Goal: Feedback & Contribution: Leave review/rating

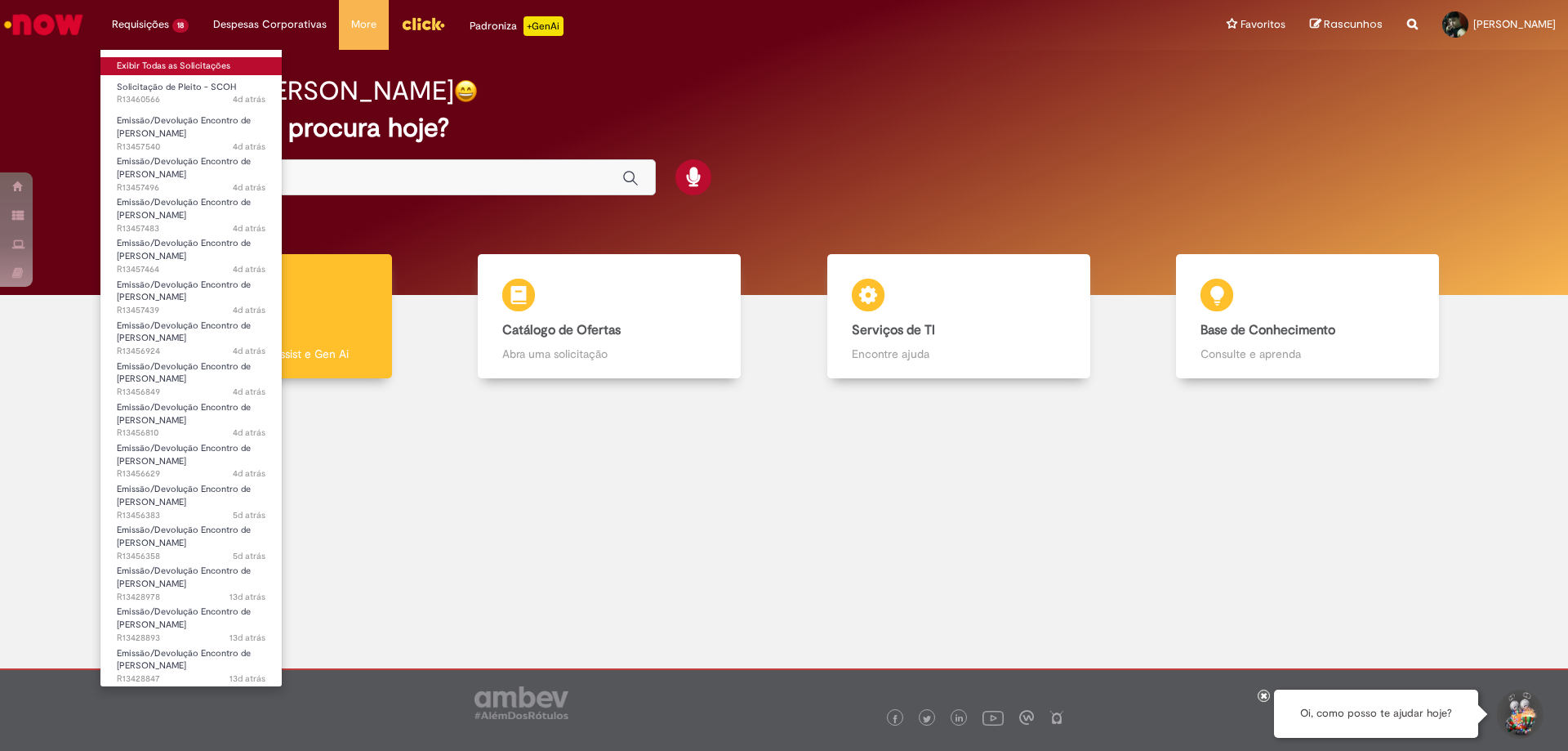
click at [173, 65] on link "Exibir Todas as Solicitações" at bounding box center [191, 66] width 182 height 18
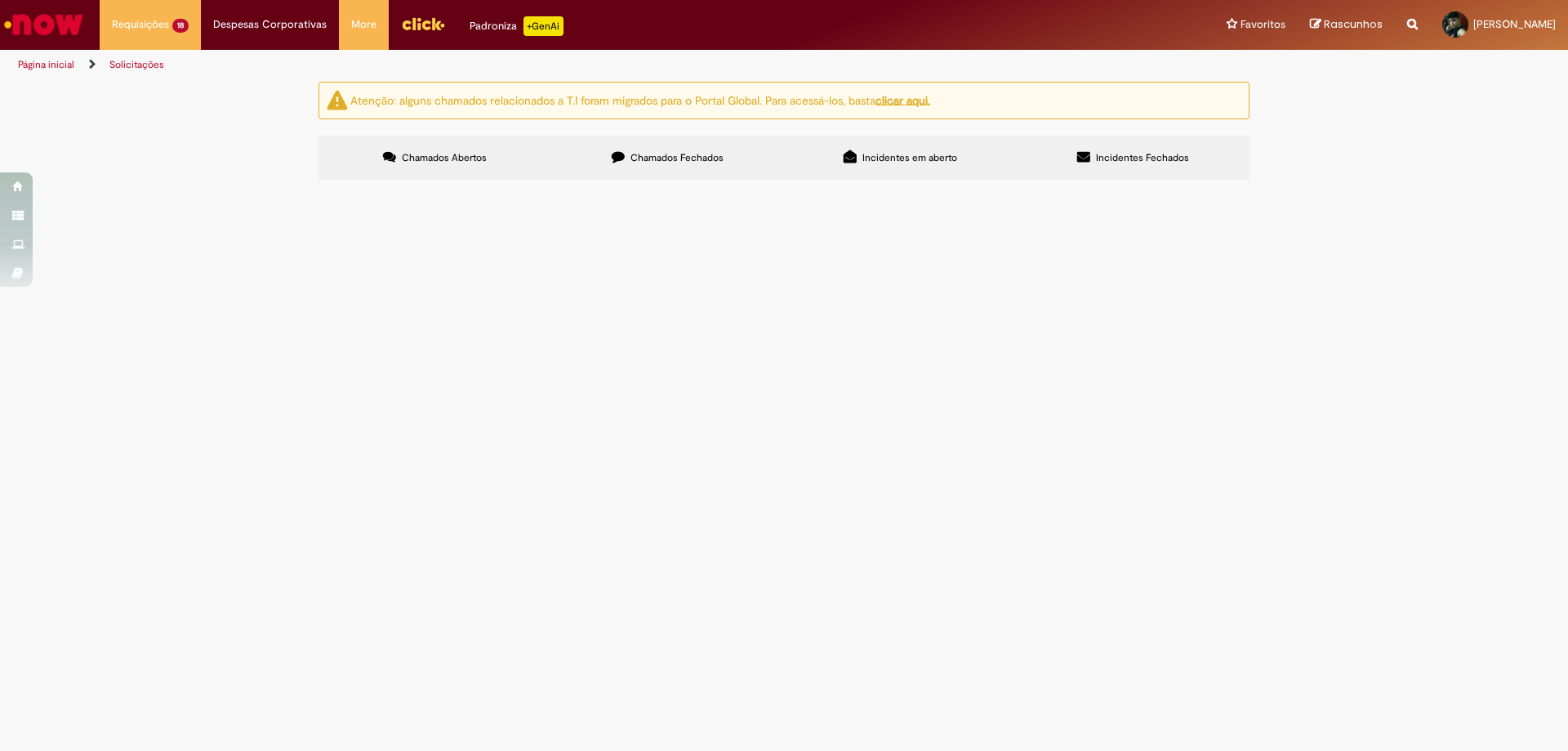
click at [648, 164] on span "Chamados Fechados" at bounding box center [677, 158] width 93 height 13
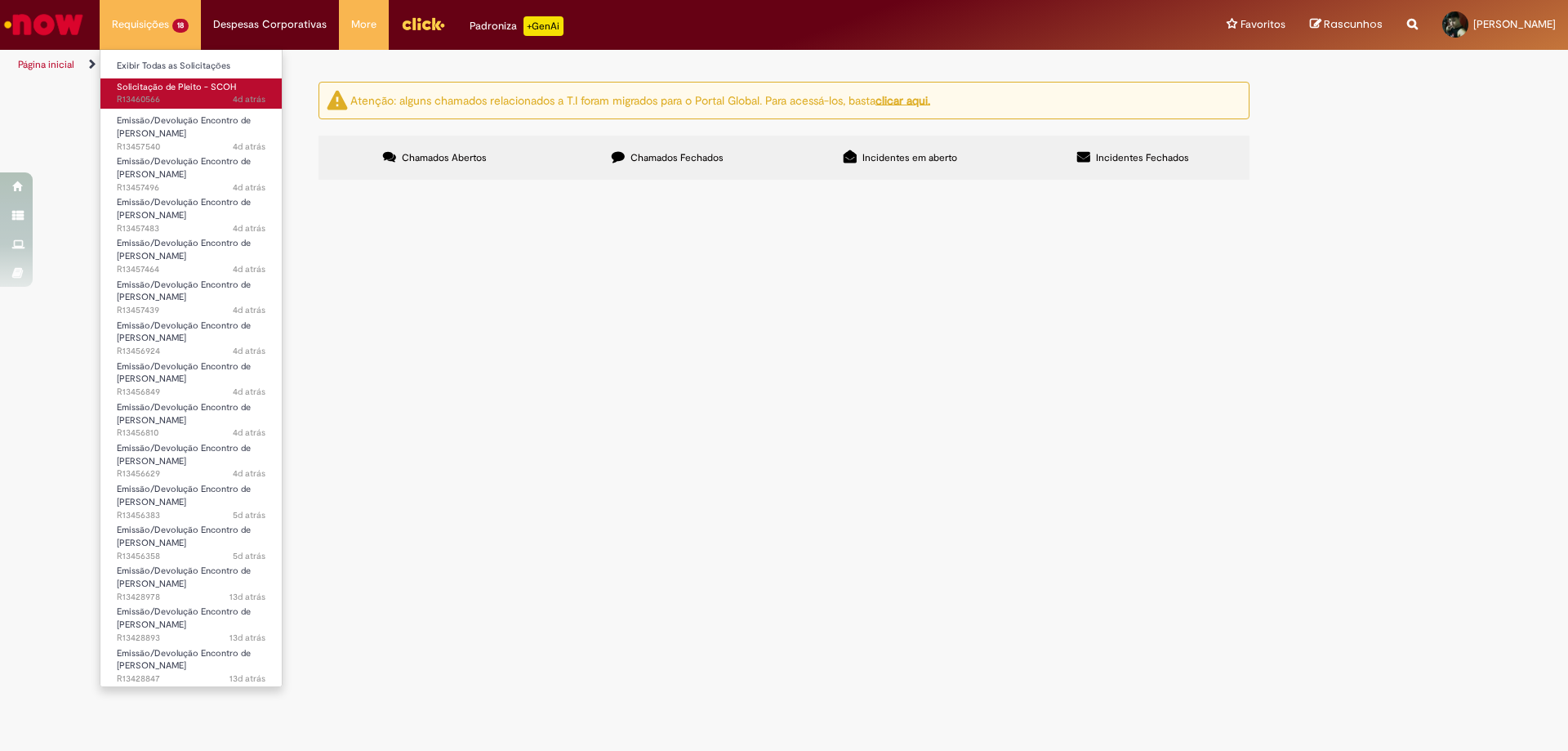
click at [169, 95] on span "4d atrás 4 dias atrás R13460566" at bounding box center [191, 100] width 149 height 13
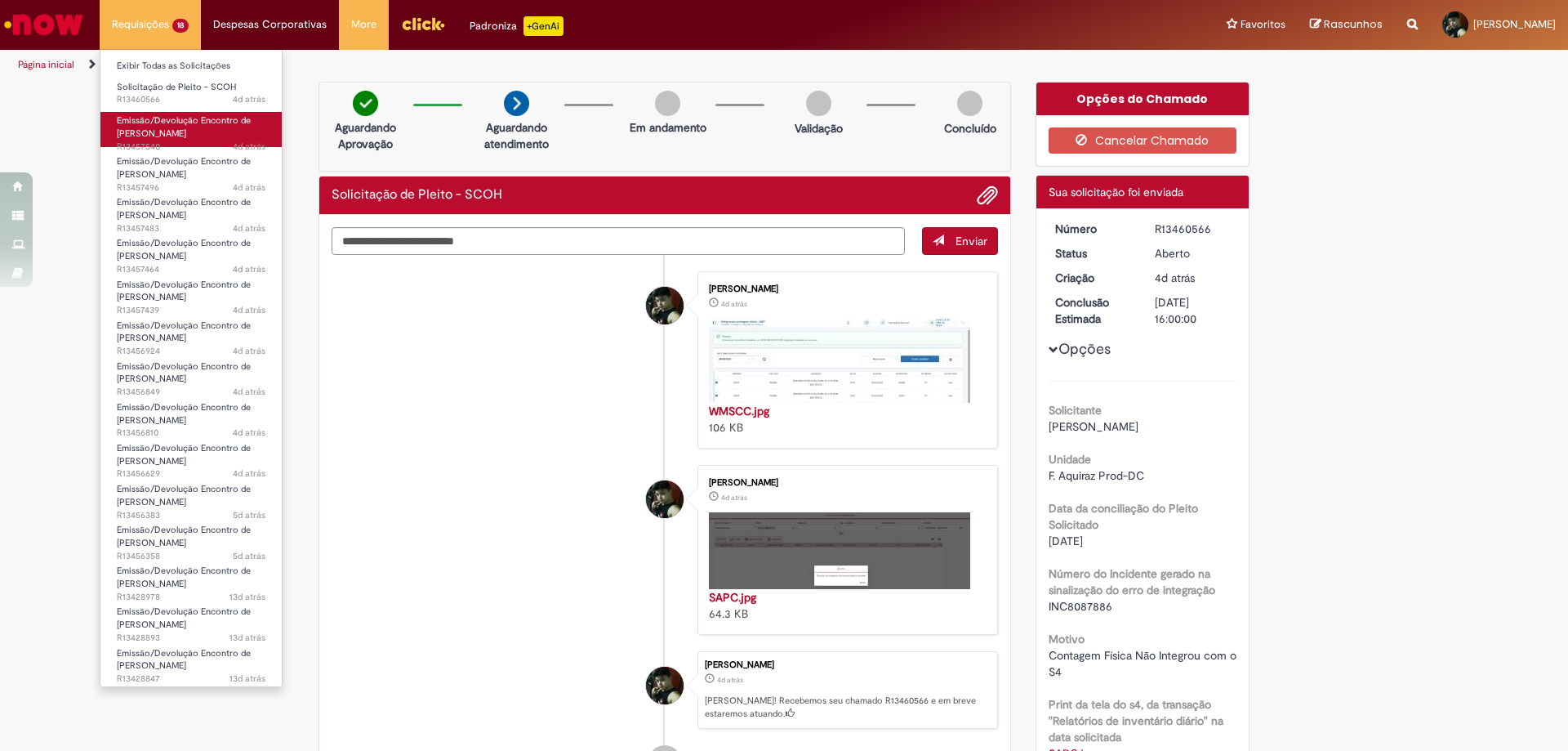
click at [164, 128] on span "Emissão/Devolução Encontro de [PERSON_NAME]" at bounding box center [184, 127] width 134 height 25
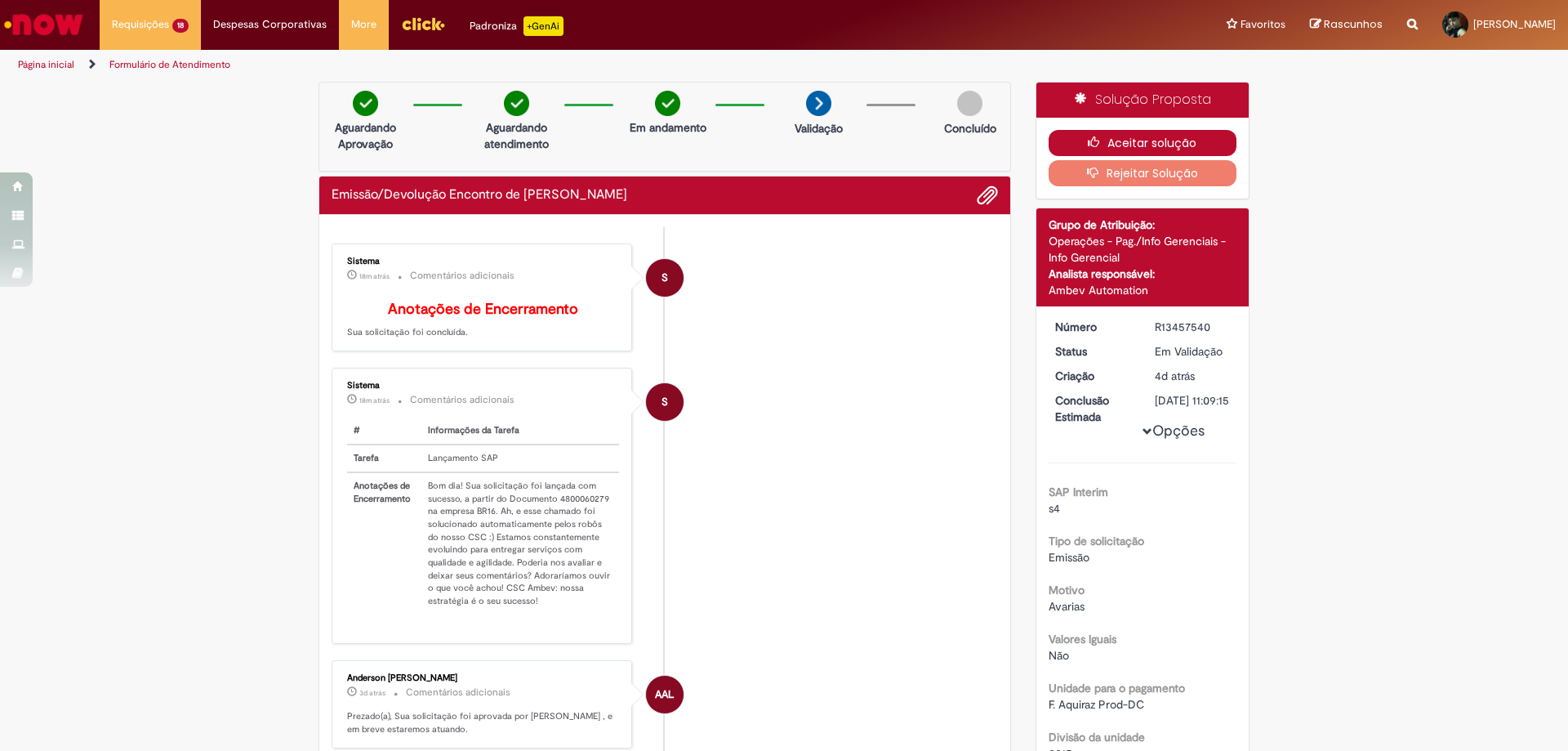
click at [1091, 141] on icon "button" at bounding box center [1098, 142] width 20 height 11
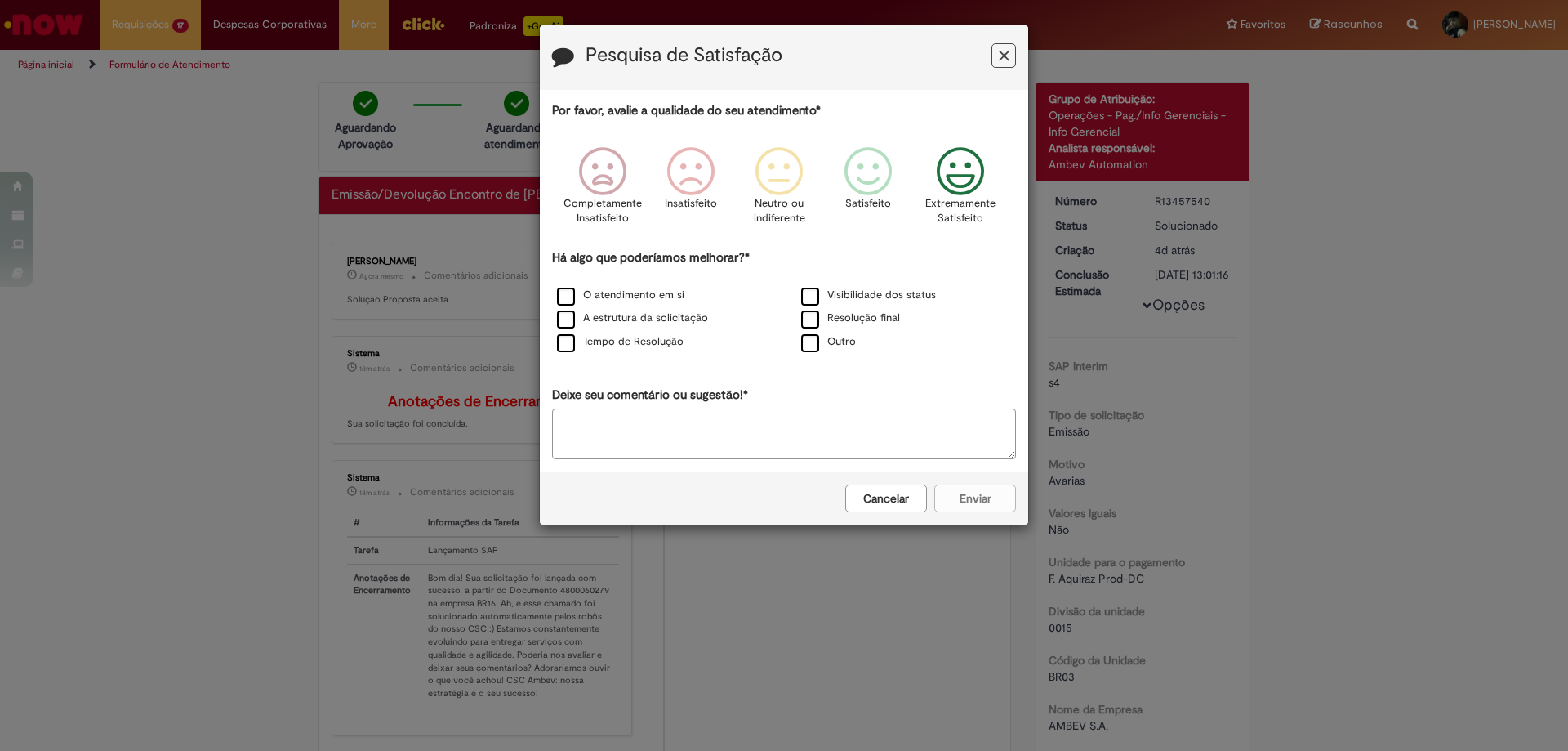
click at [973, 185] on icon "Feedback" at bounding box center [960, 172] width 61 height 49
click at [810, 287] on div "Visibilidade dos status" at bounding box center [905, 295] width 241 height 20
click at [810, 313] on label "Resolução final" at bounding box center [850, 317] width 99 height 16
click at [570, 294] on label "O atendimento em si" at bounding box center [621, 295] width 128 height 16
click at [982, 494] on button "Enviar" at bounding box center [975, 498] width 82 height 28
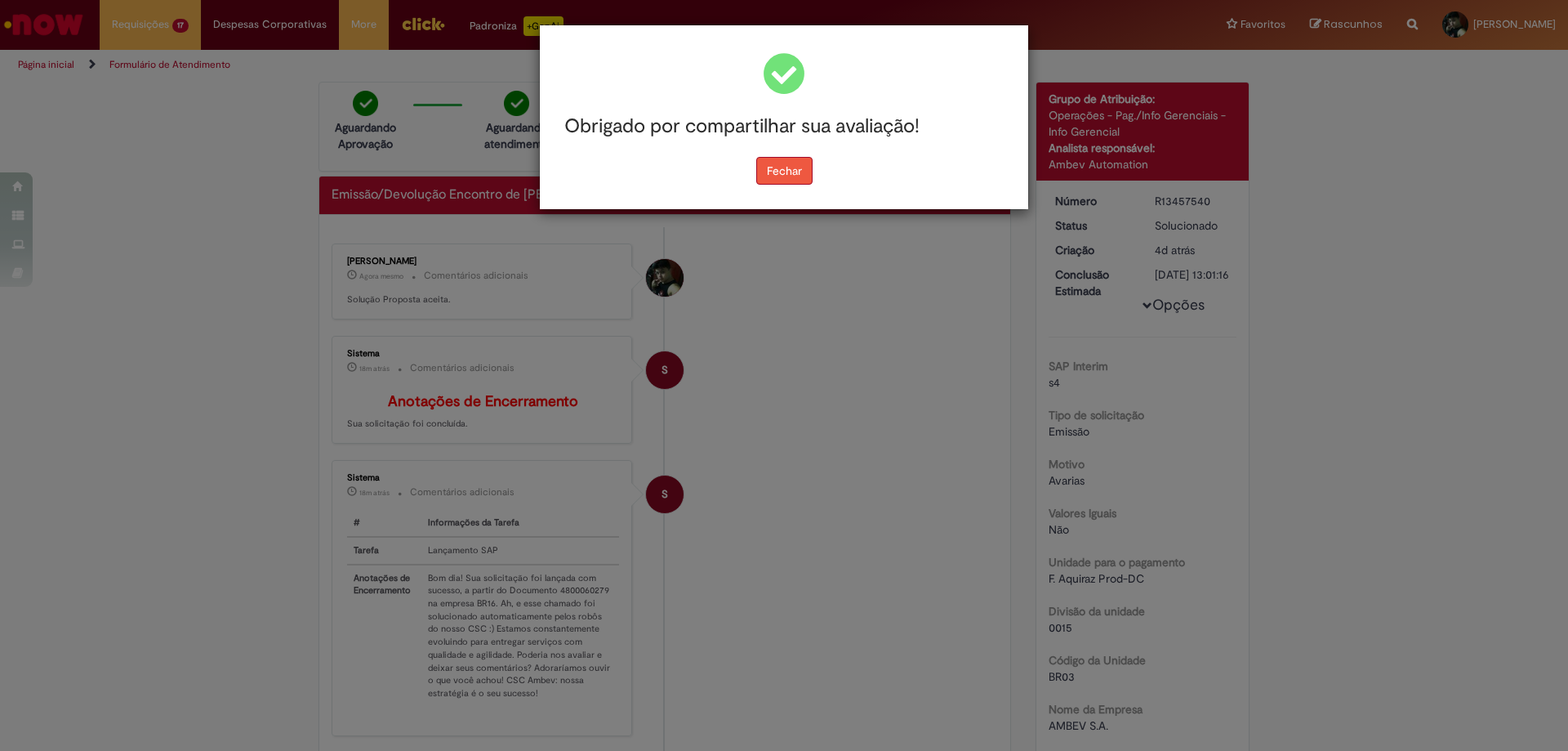
click at [801, 177] on button "Fechar" at bounding box center [784, 171] width 56 height 28
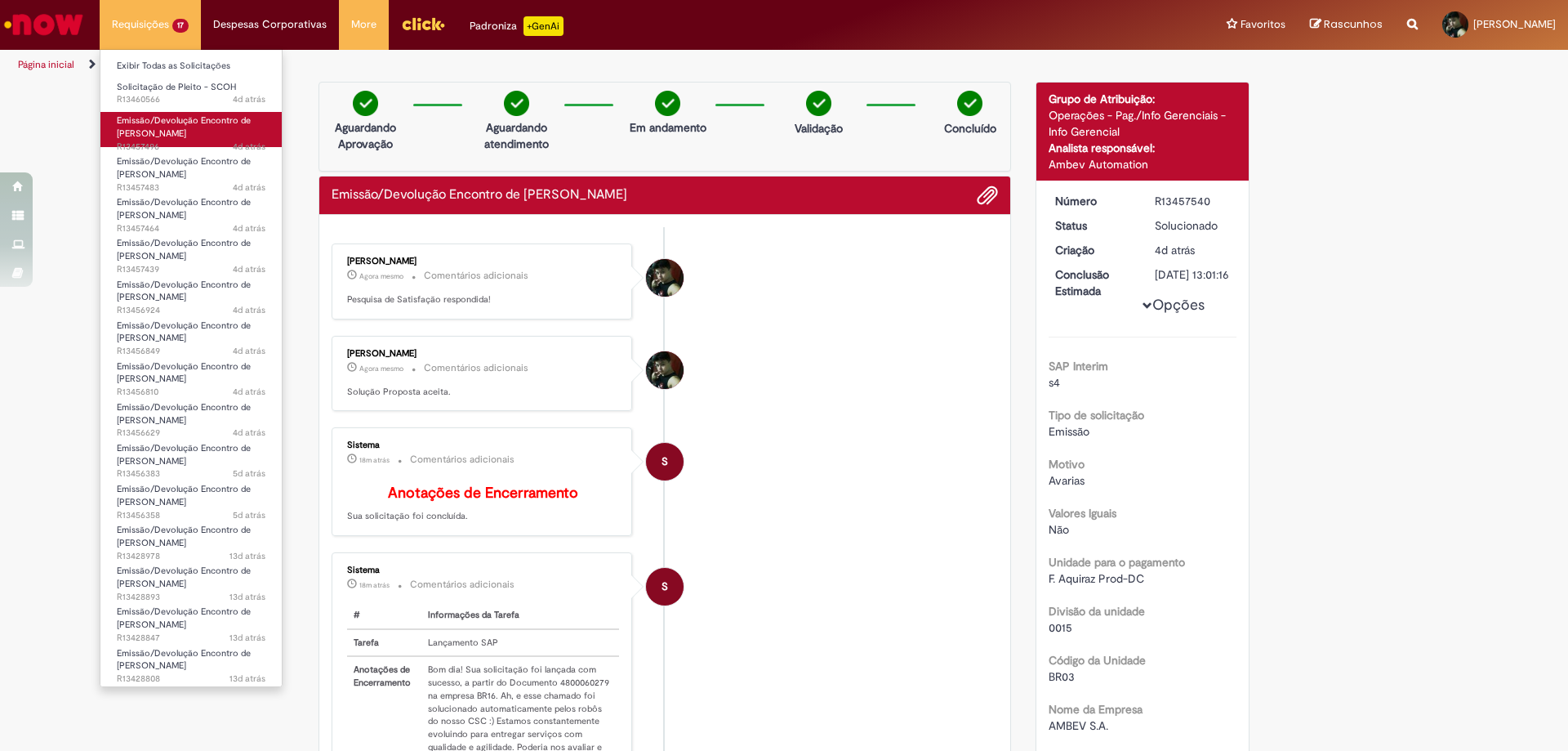
click at [173, 124] on span "Emissão/Devolução Encontro de [PERSON_NAME]" at bounding box center [184, 127] width 134 height 25
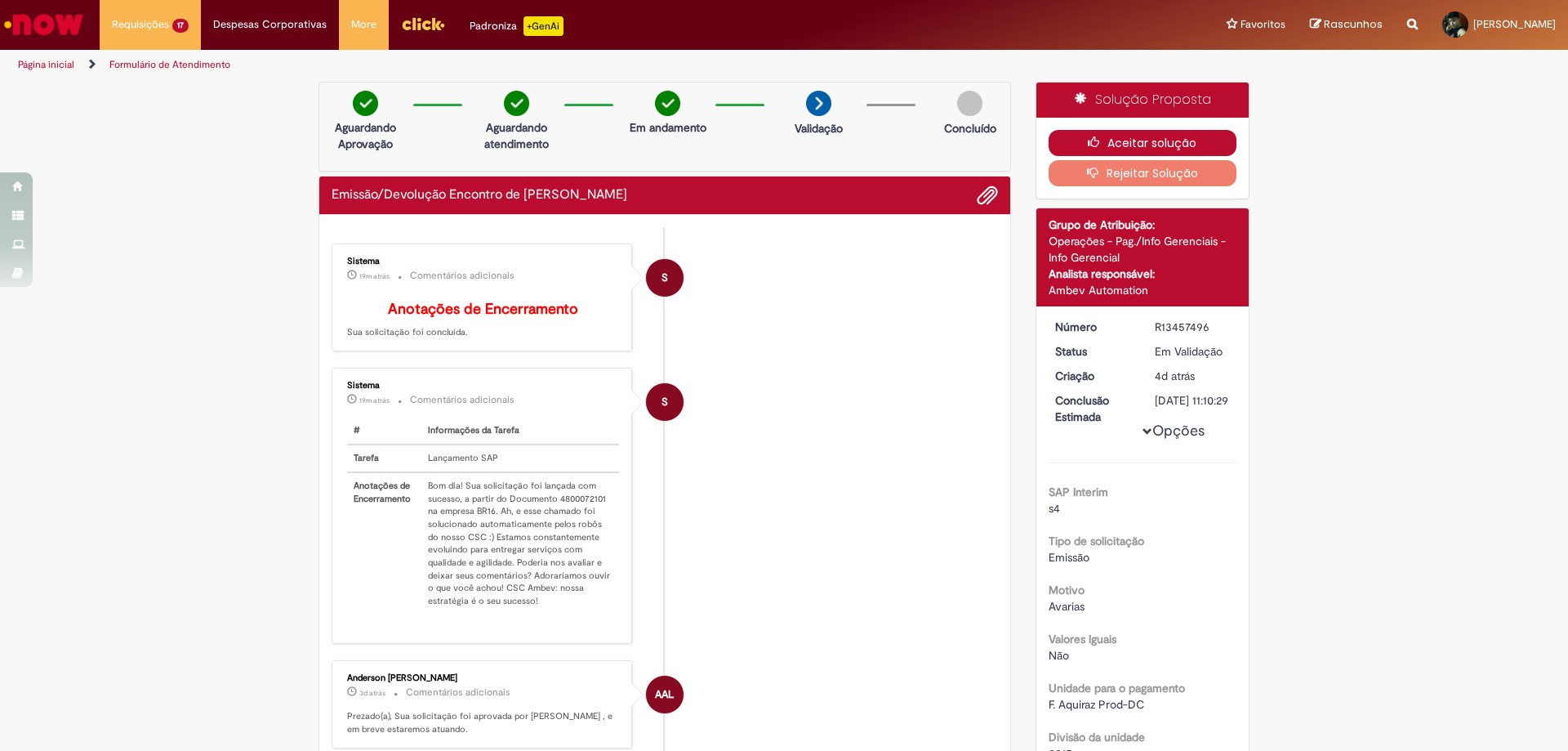
click at [1099, 143] on icon "button" at bounding box center [1098, 142] width 20 height 11
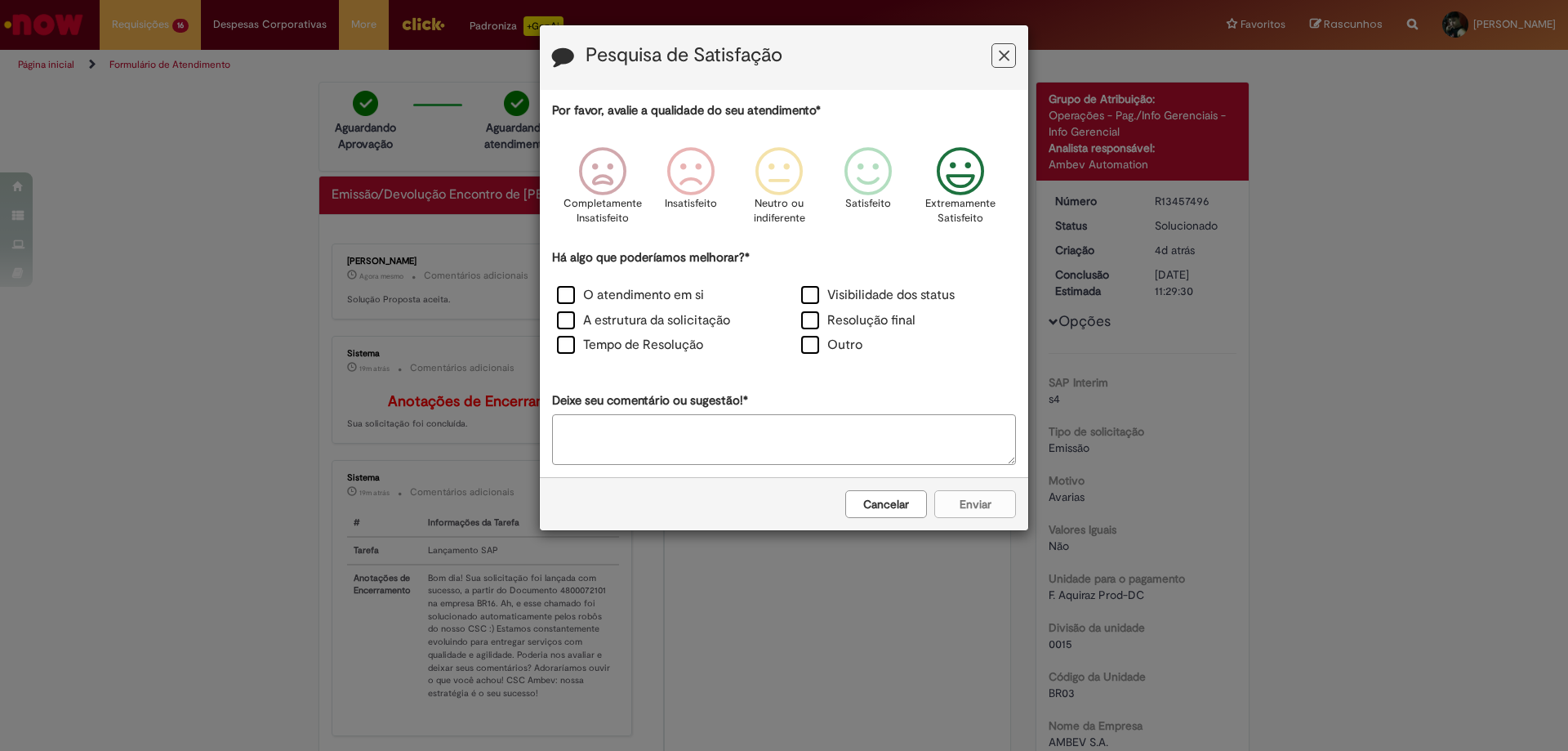
click at [974, 167] on icon "Feedback" at bounding box center [960, 172] width 61 height 49
click at [569, 295] on label "O atendimento em si" at bounding box center [631, 295] width 147 height 19
click at [815, 295] on label "Visibilidade dos status" at bounding box center [878, 295] width 154 height 19
click at [970, 502] on button "Enviar" at bounding box center [975, 504] width 82 height 28
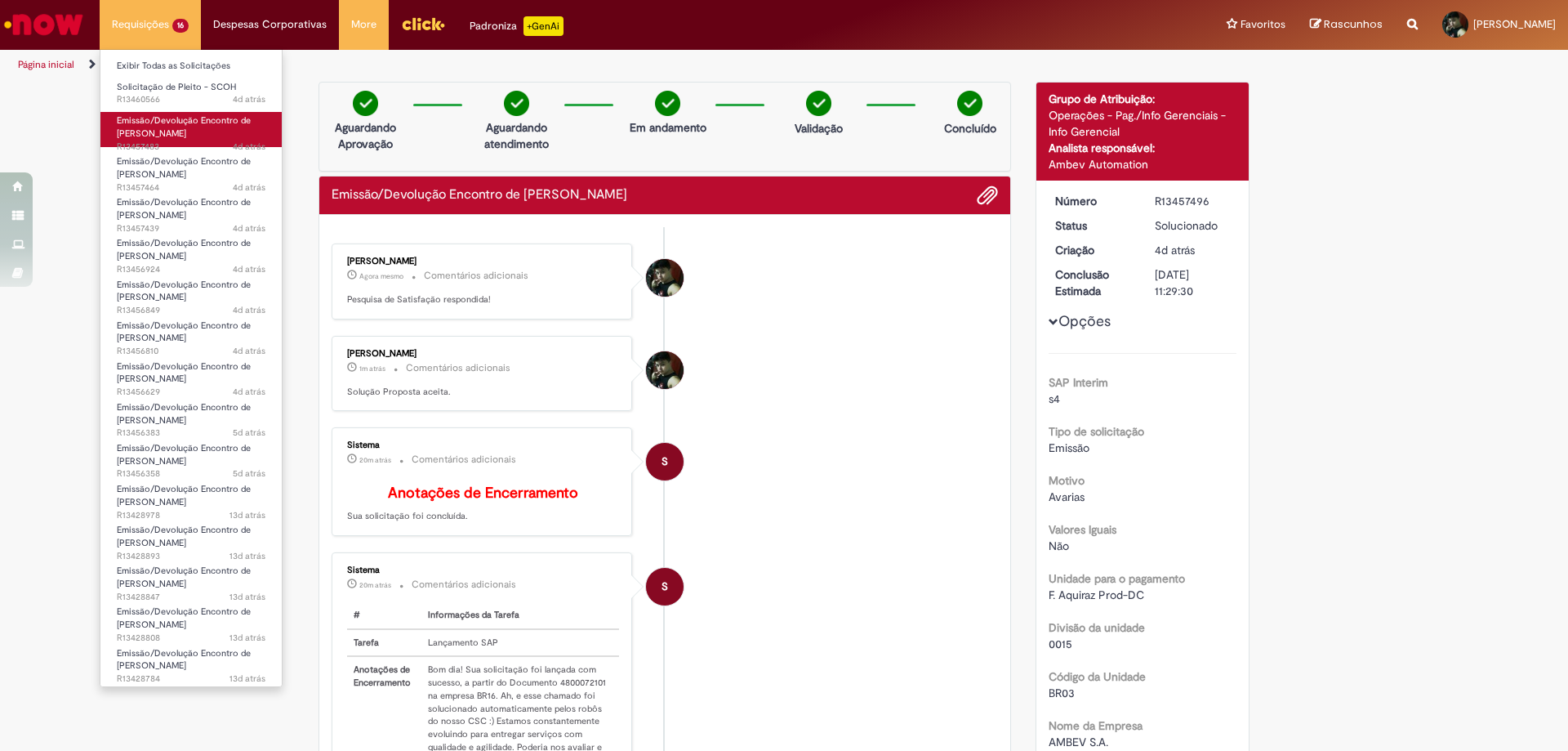
click at [200, 130] on link "Emissão/Devolução Encontro de Contas Fornecedor 4d atrás 4 dias atrás R13457483" at bounding box center [191, 129] width 182 height 35
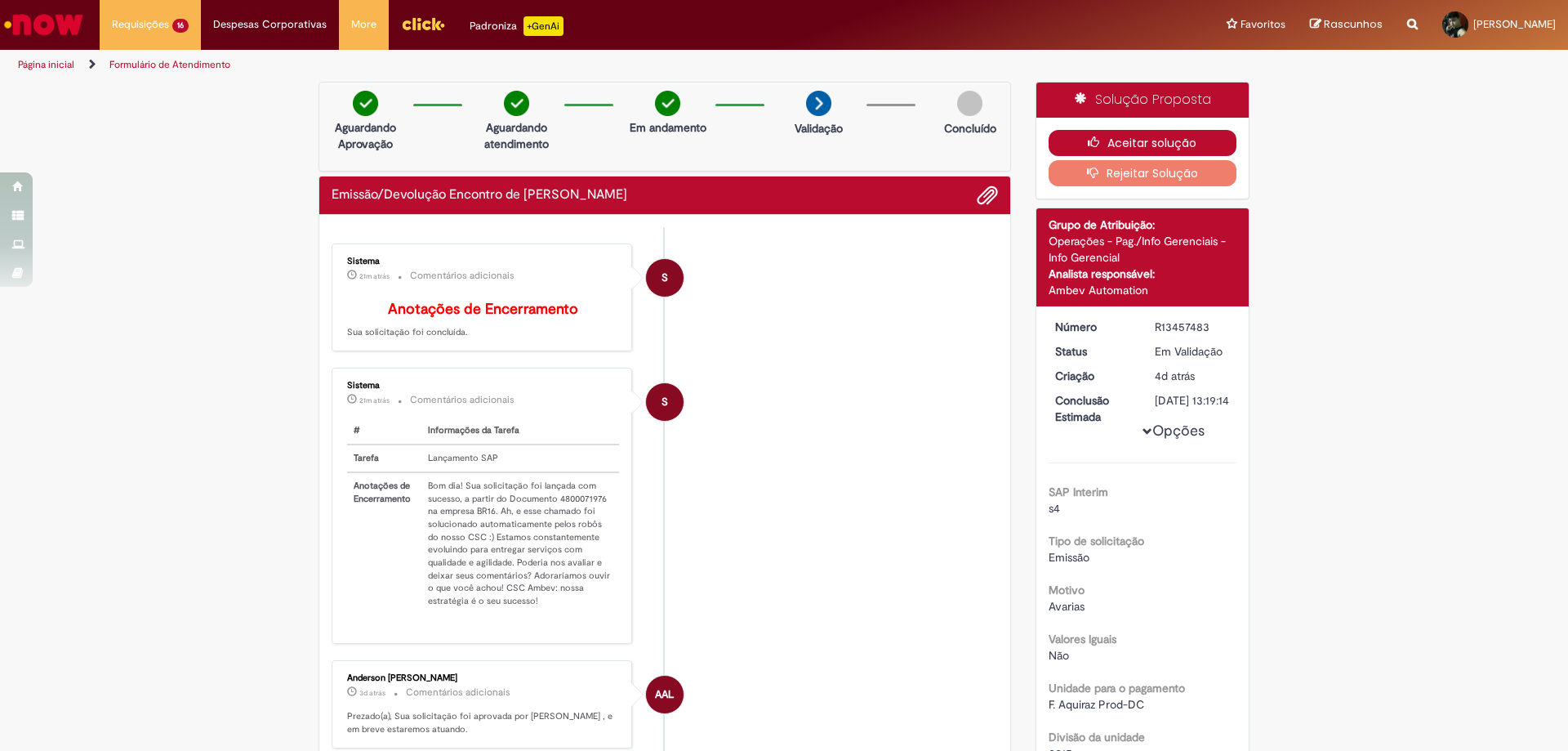
click at [1120, 143] on button "Aceitar solução" at bounding box center [1143, 143] width 189 height 26
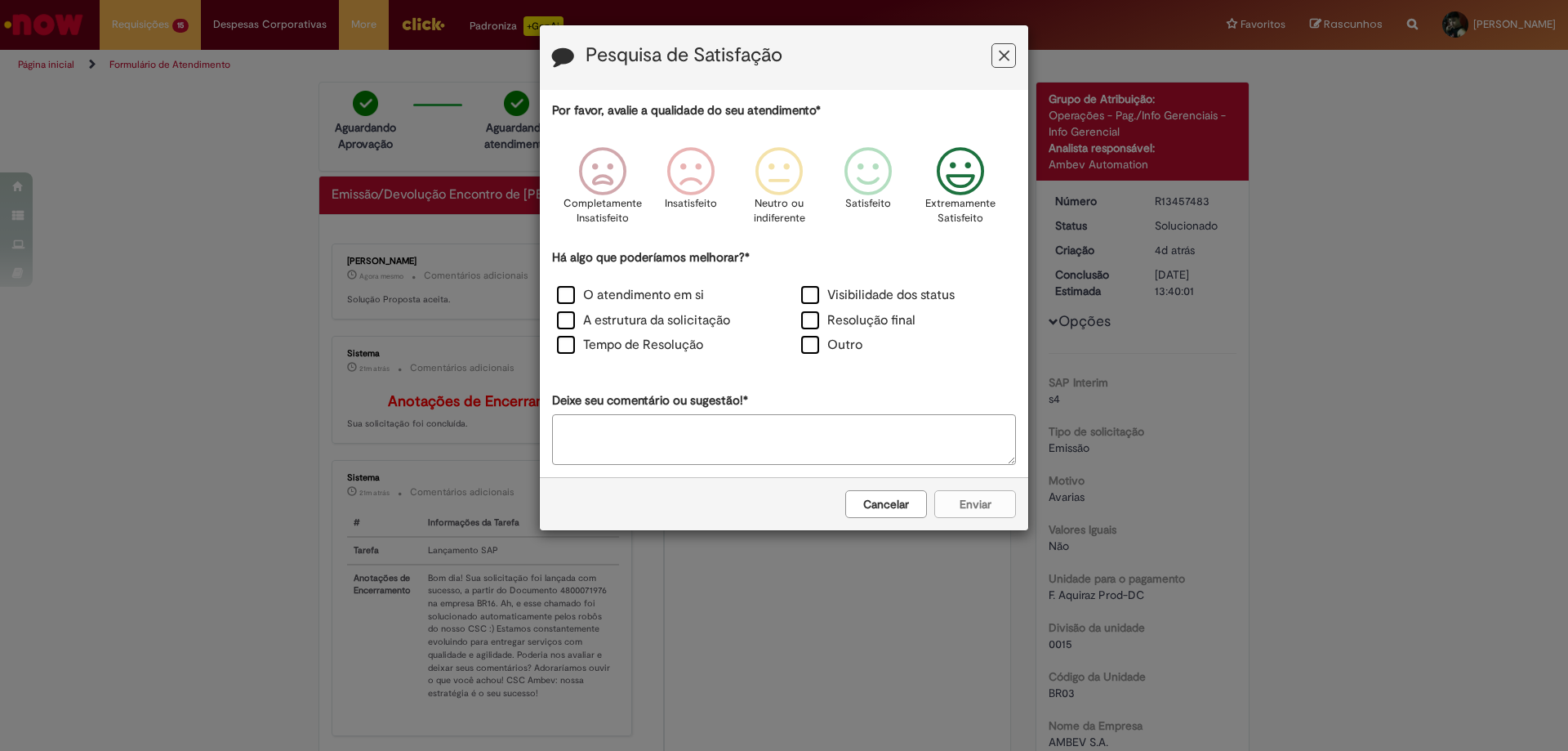
click at [955, 178] on icon "Feedback" at bounding box center [960, 172] width 61 height 49
click at [815, 294] on label "Visibilidade dos status" at bounding box center [878, 295] width 154 height 19
click at [569, 290] on label "O atendimento em si" at bounding box center [631, 295] width 147 height 19
click at [982, 500] on button "Enviar" at bounding box center [975, 504] width 82 height 28
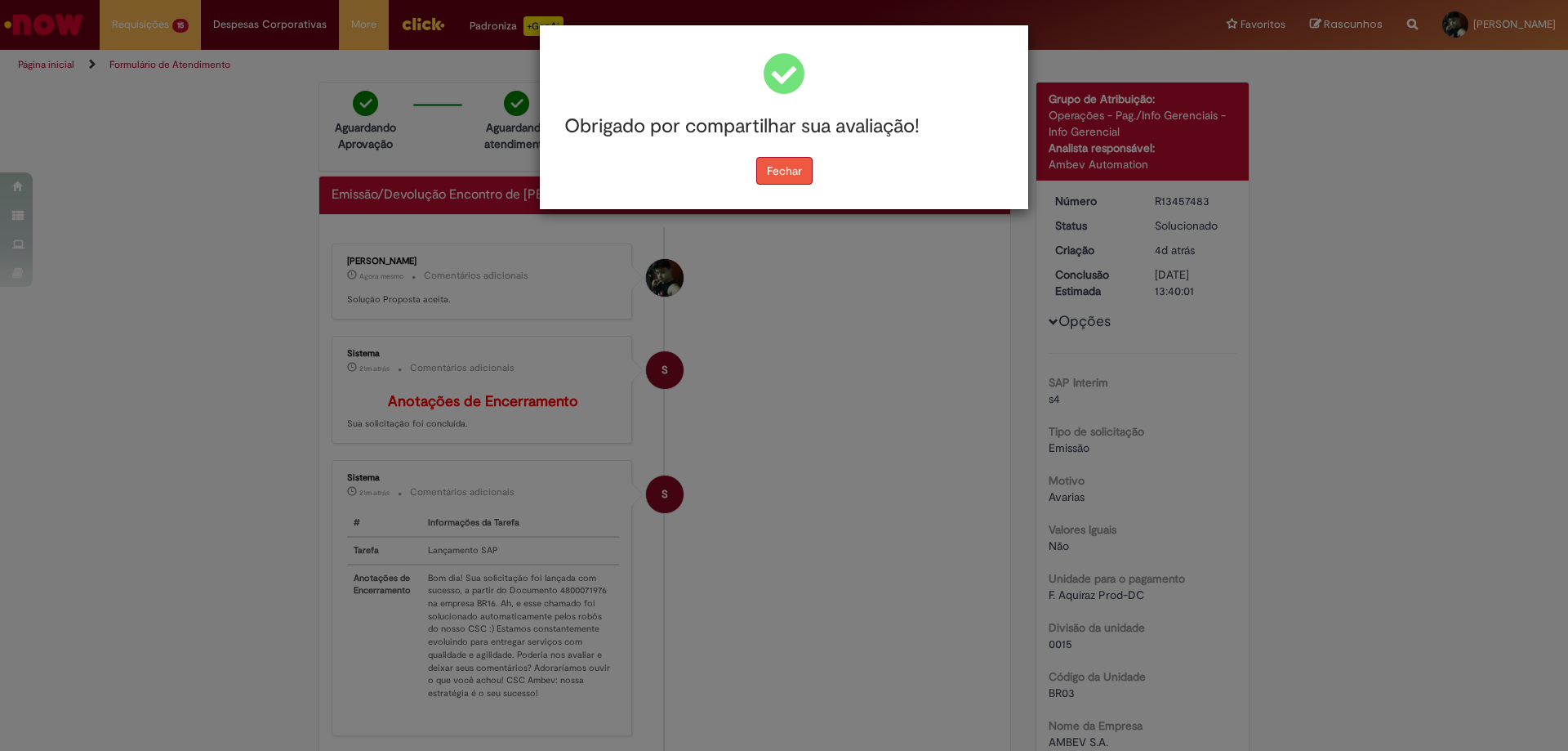
click at [797, 164] on button "Fechar" at bounding box center [784, 171] width 56 height 28
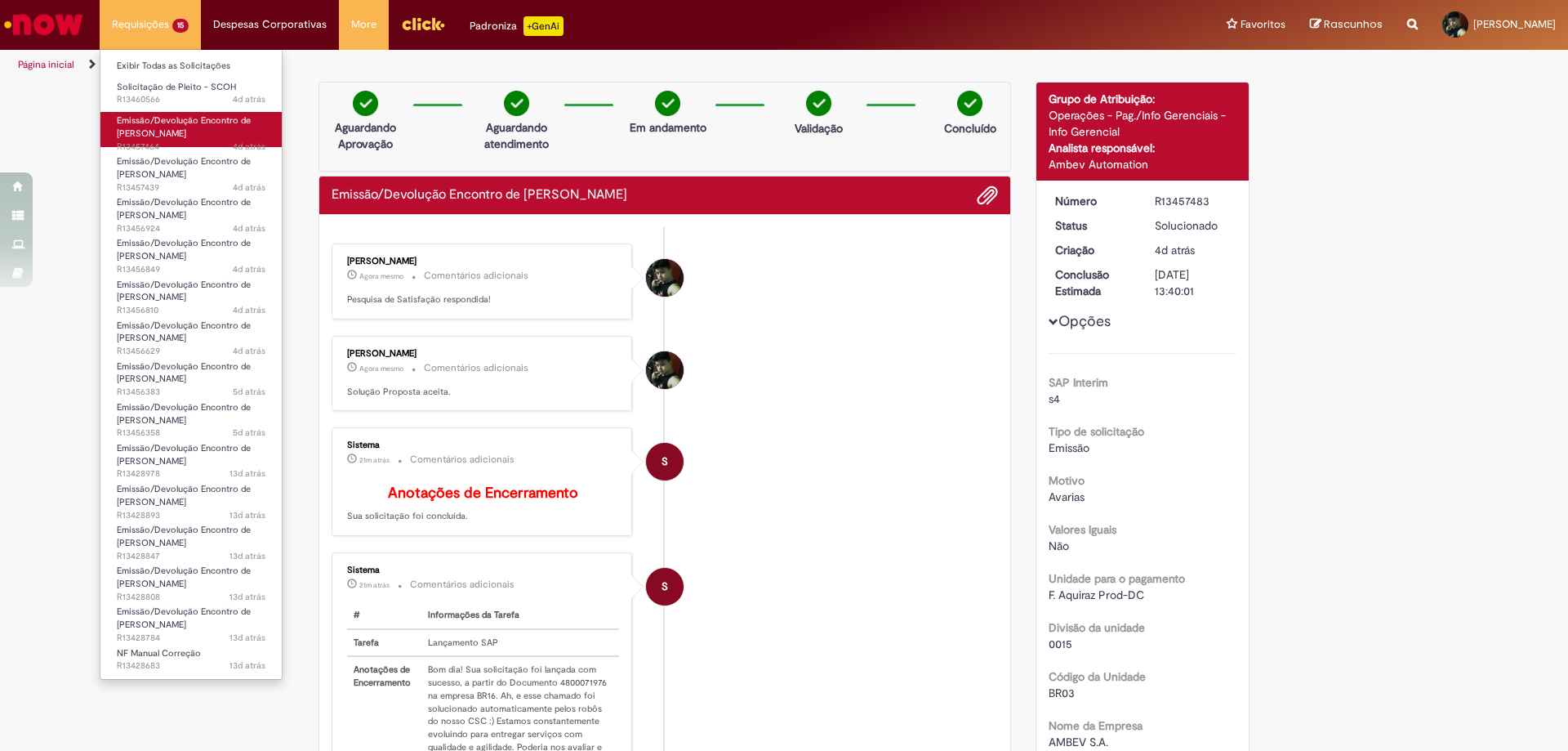
click at [164, 133] on span "Emissão/Devolução Encontro de [PERSON_NAME]" at bounding box center [184, 127] width 134 height 25
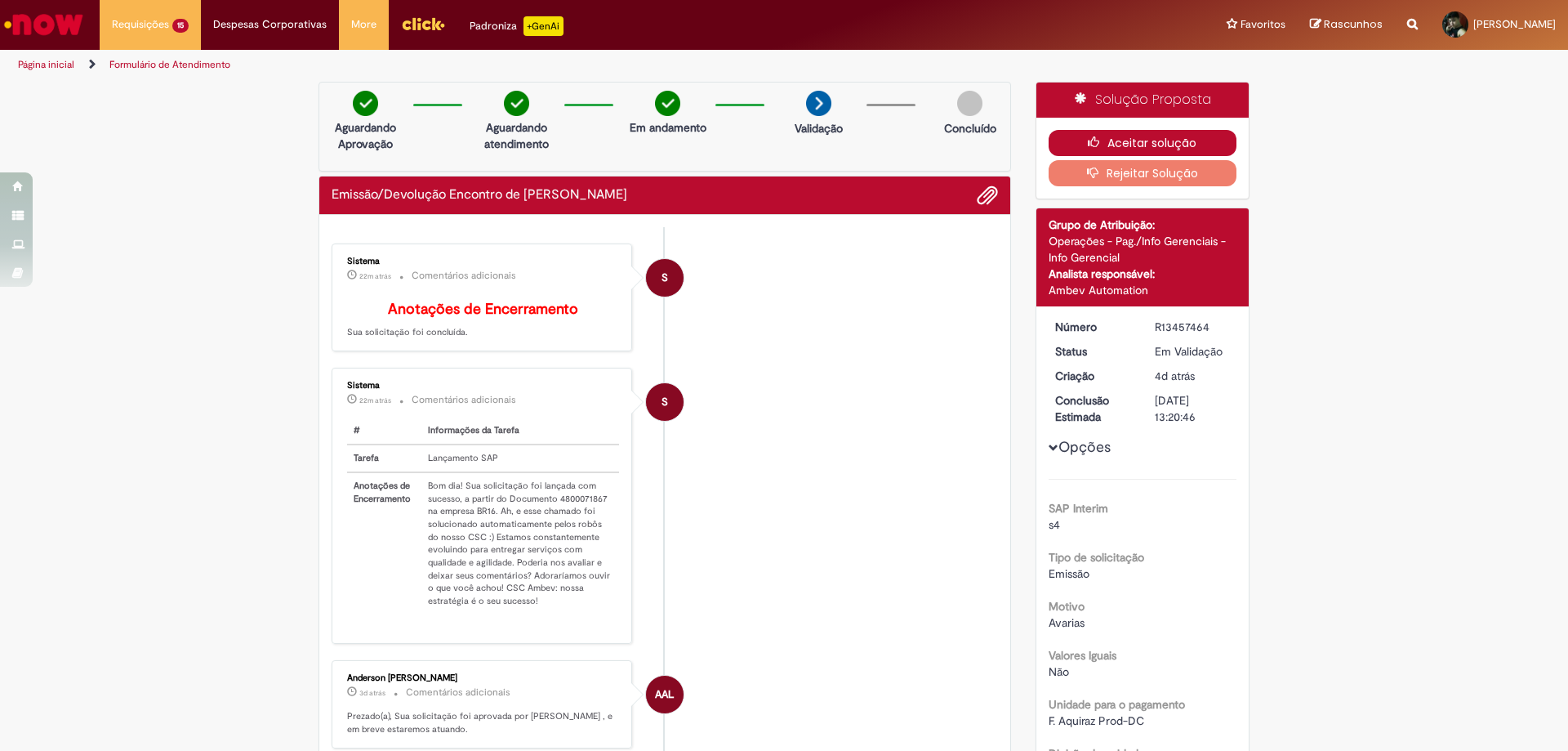
click at [1094, 142] on icon "button" at bounding box center [1098, 142] width 20 height 11
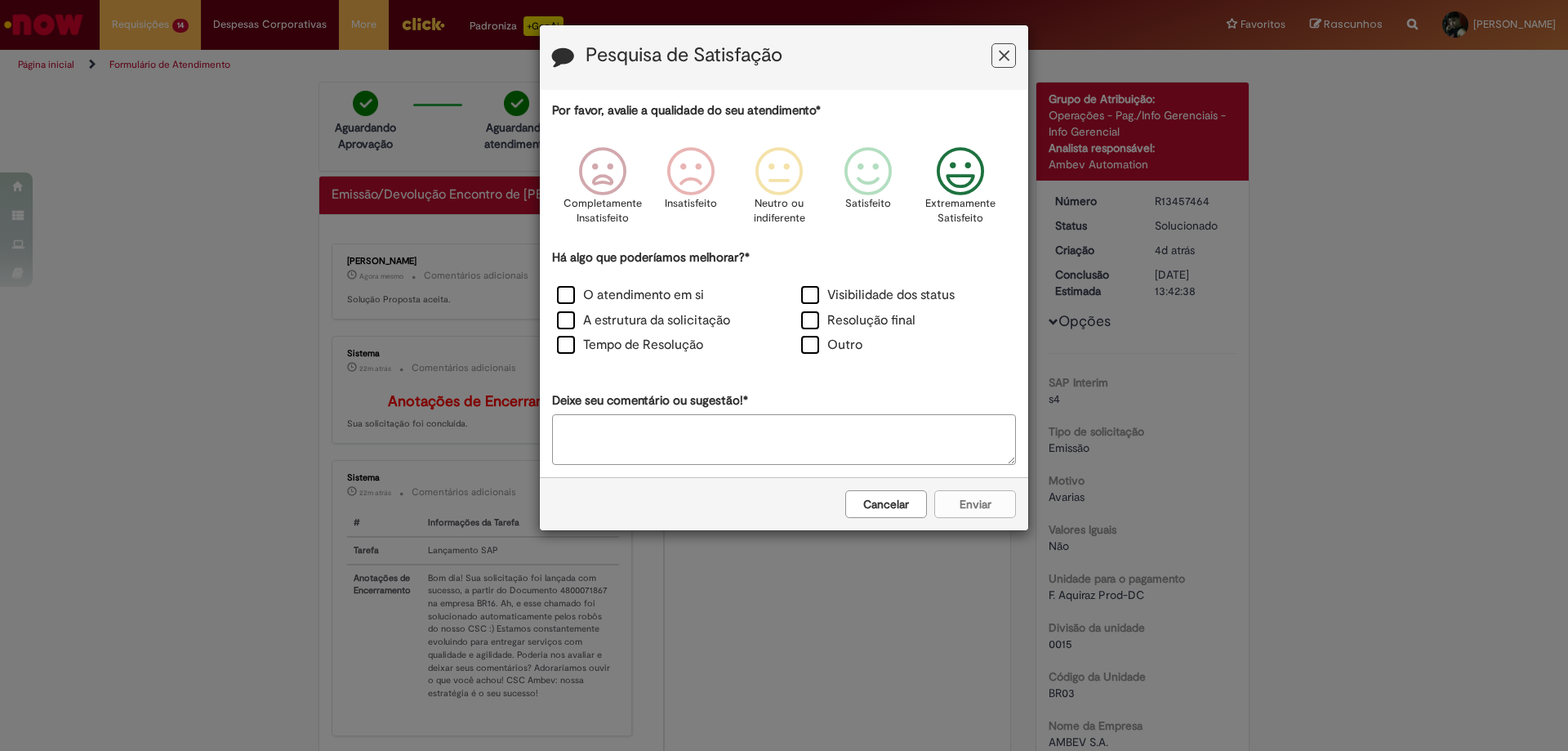
click at [959, 173] on icon "Feedback" at bounding box center [960, 172] width 61 height 49
click at [810, 293] on label "Visibilidade dos status" at bounding box center [878, 295] width 154 height 19
click at [955, 492] on button "Enviar" at bounding box center [975, 504] width 82 height 28
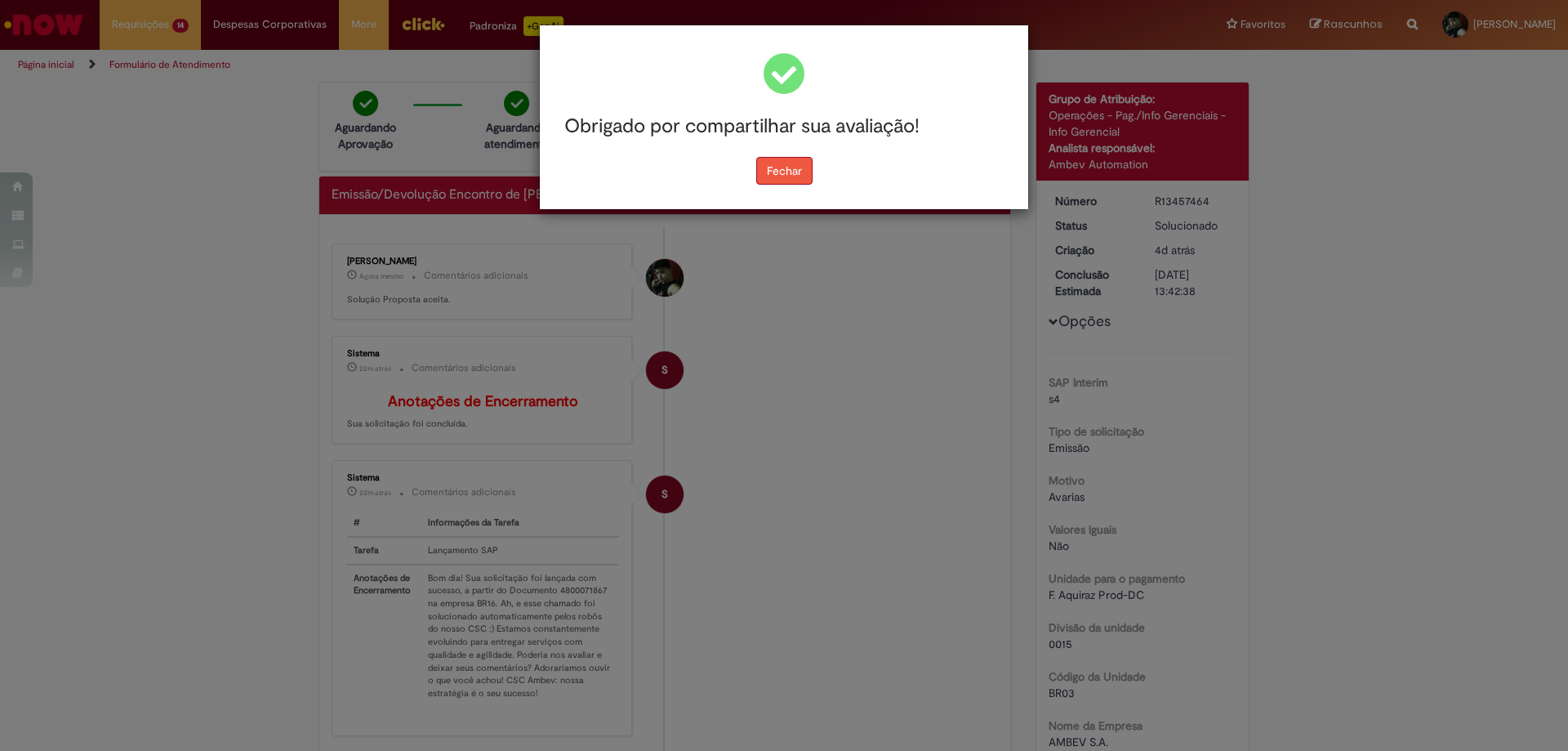
click at [787, 169] on button "Fechar" at bounding box center [784, 171] width 56 height 28
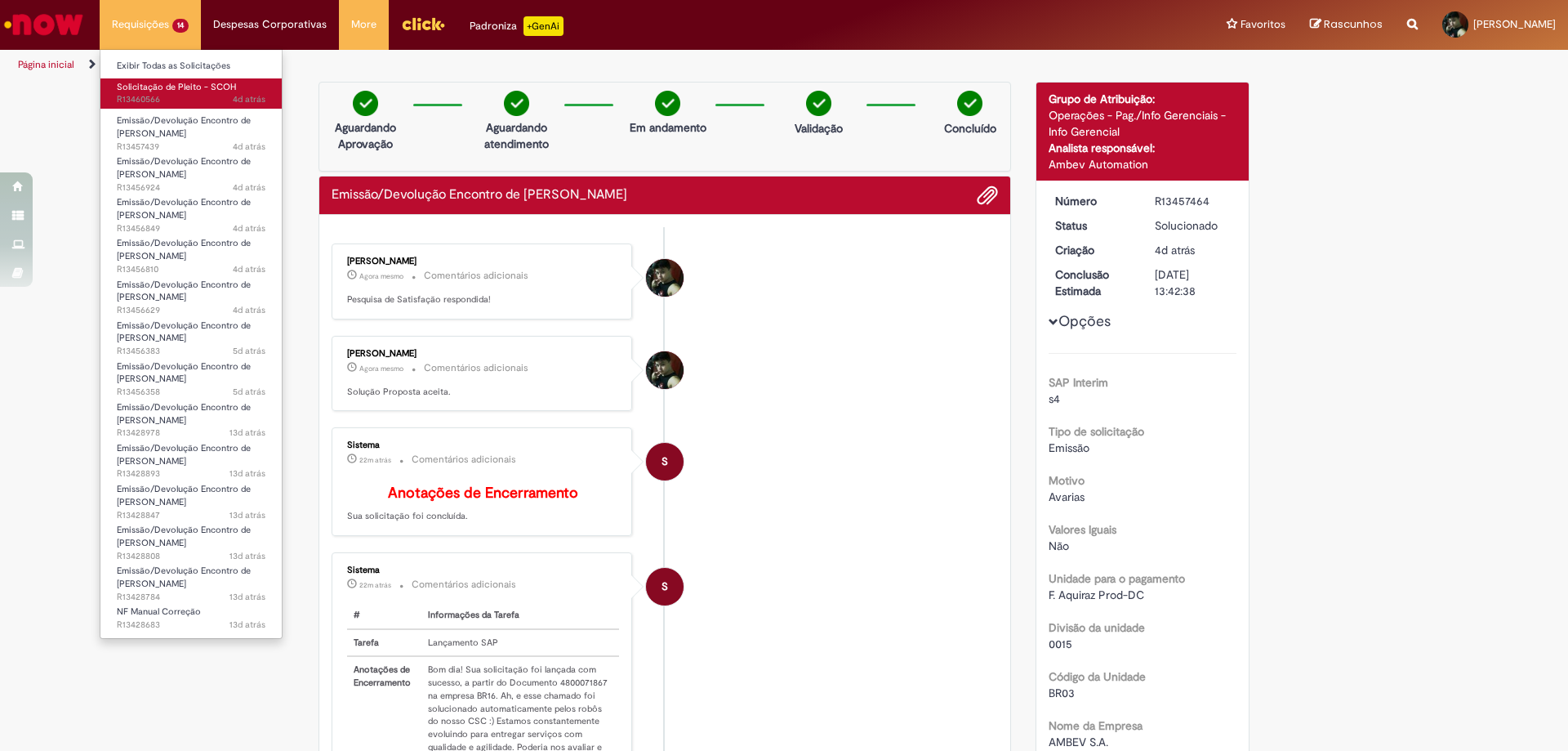
click at [177, 88] on span "Solicitação de Pleito - SCOH" at bounding box center [177, 87] width 119 height 12
click at [191, 88] on span "Solicitação de Pleito - SCOH" at bounding box center [177, 87] width 119 height 12
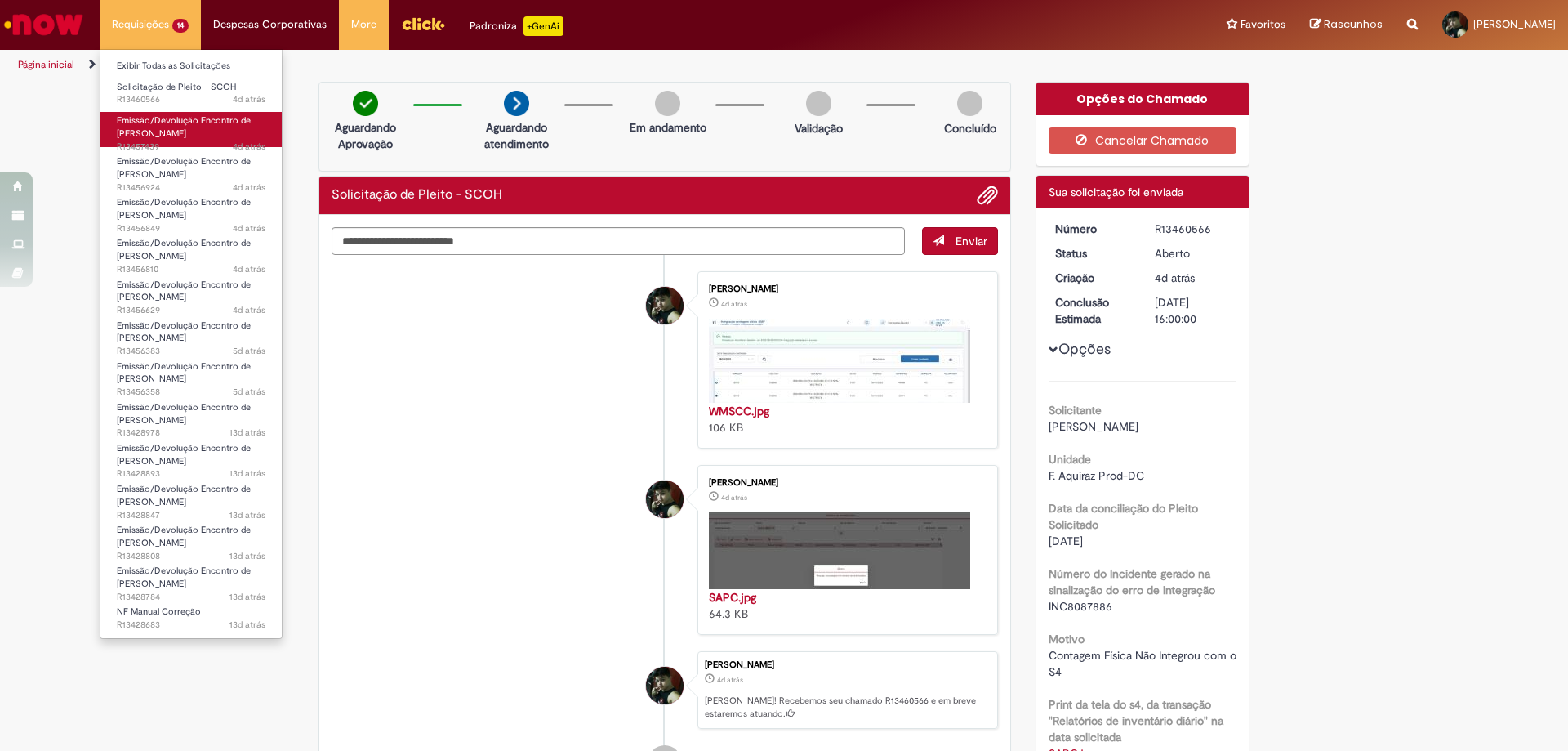
click at [147, 126] on span "Emissão/Devolução Encontro de [PERSON_NAME]" at bounding box center [184, 127] width 134 height 25
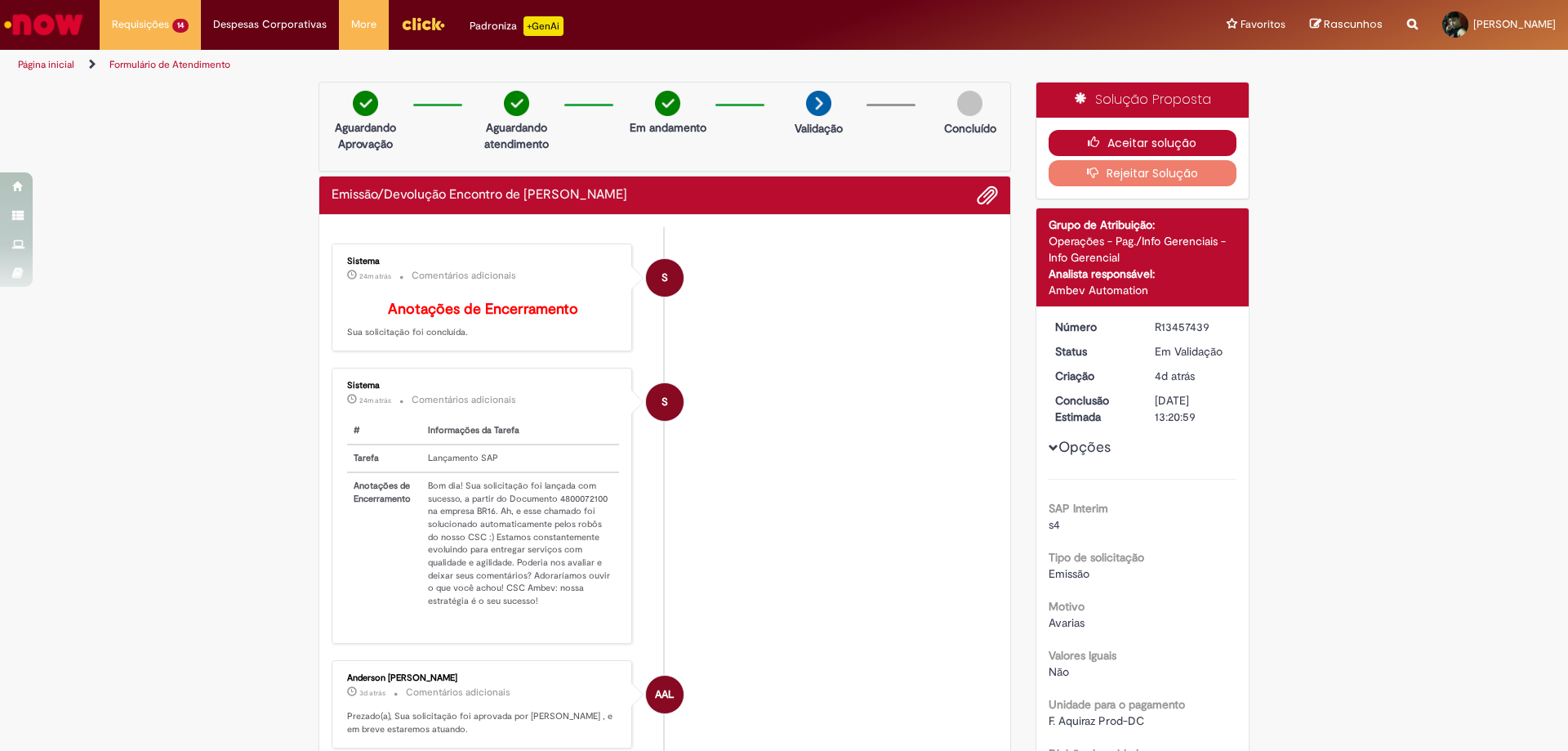
click at [1090, 146] on icon "button" at bounding box center [1098, 142] width 20 height 11
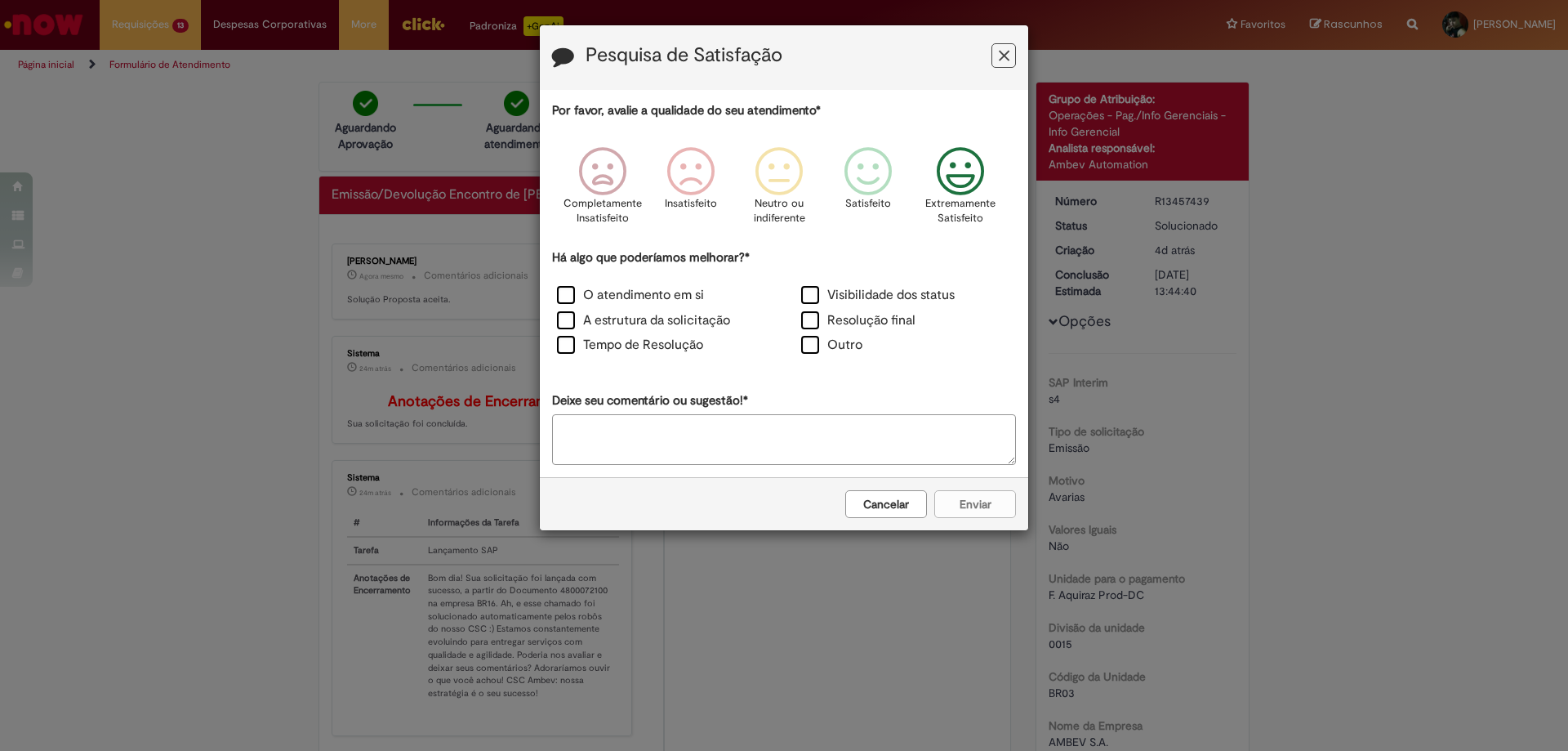
click at [966, 175] on icon "Feedback" at bounding box center [960, 172] width 61 height 49
click at [554, 293] on div "O atendimento em si" at bounding box center [662, 296] width 241 height 22
click at [574, 296] on label "O atendimento em si" at bounding box center [631, 295] width 147 height 19
click at [967, 501] on button "Enviar" at bounding box center [975, 504] width 82 height 28
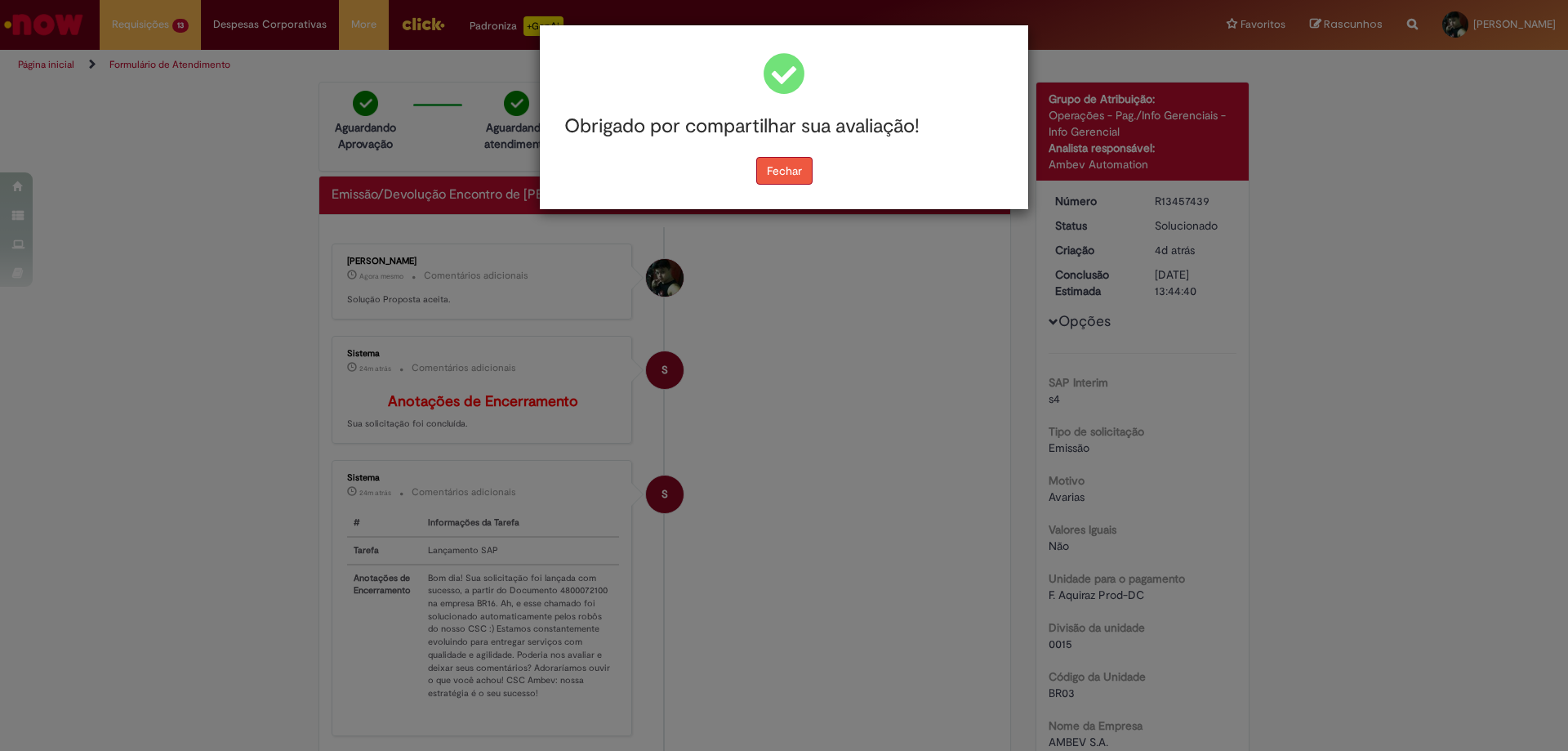
click at [790, 169] on button "Fechar" at bounding box center [784, 171] width 56 height 28
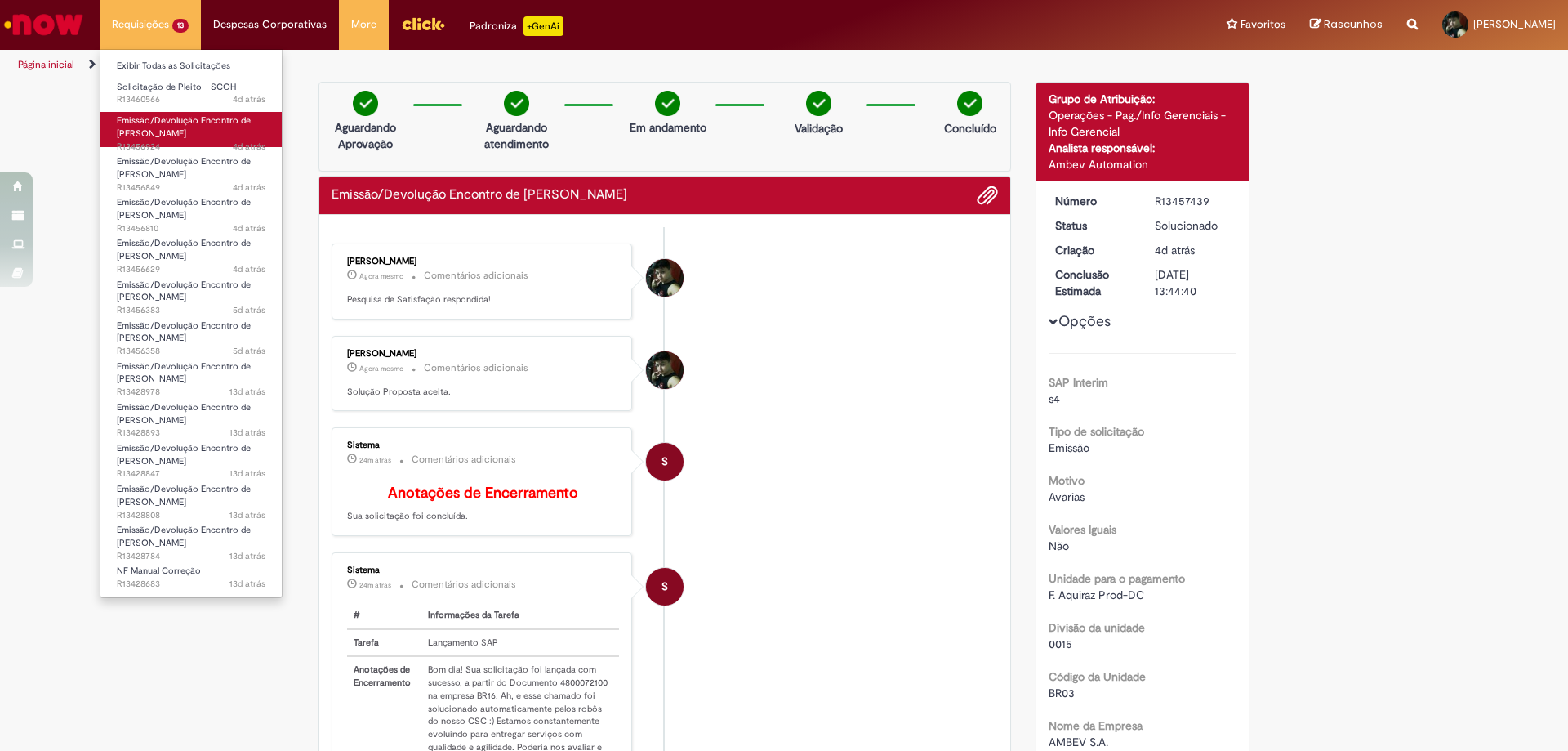
click at [200, 133] on link "Emissão/Devolução Encontro de Contas Fornecedor 4d atrás 4 dias atrás R13456924" at bounding box center [191, 129] width 182 height 35
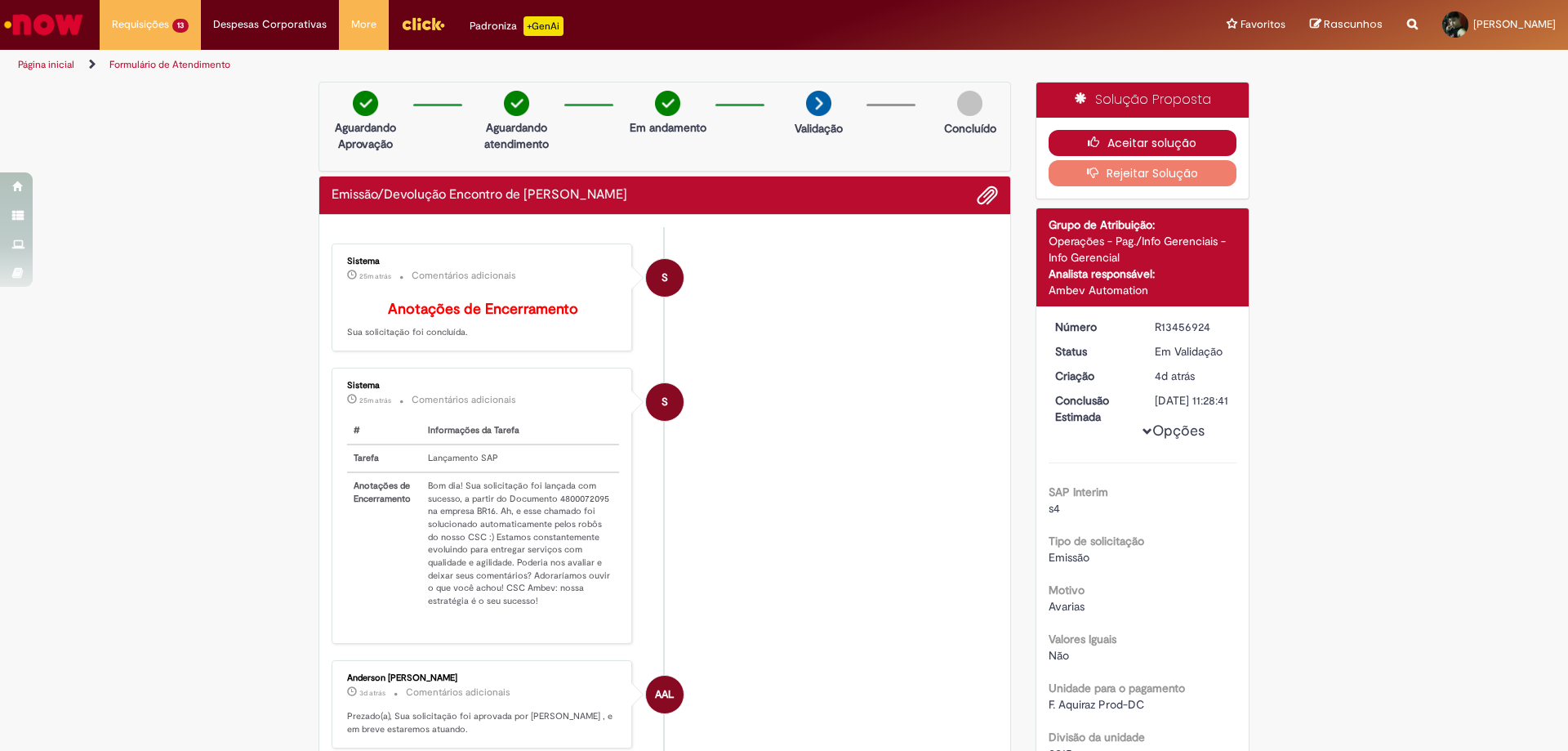
click at [1090, 148] on icon "button" at bounding box center [1098, 142] width 20 height 11
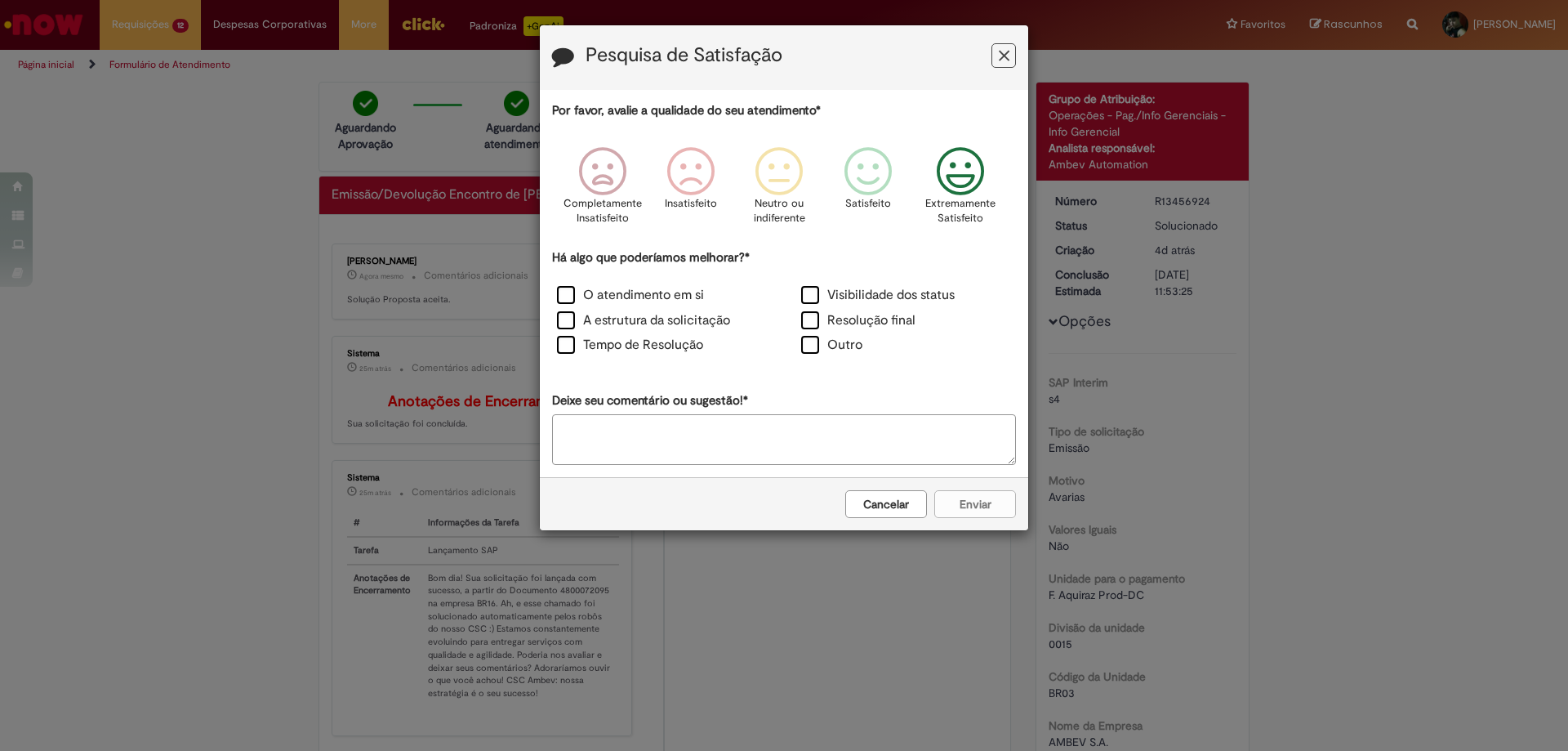
click at [964, 177] on icon "Feedback" at bounding box center [960, 172] width 61 height 49
click at [574, 295] on label "O atendimento em si" at bounding box center [631, 295] width 147 height 19
click at [967, 505] on button "Enviar" at bounding box center [975, 504] width 82 height 28
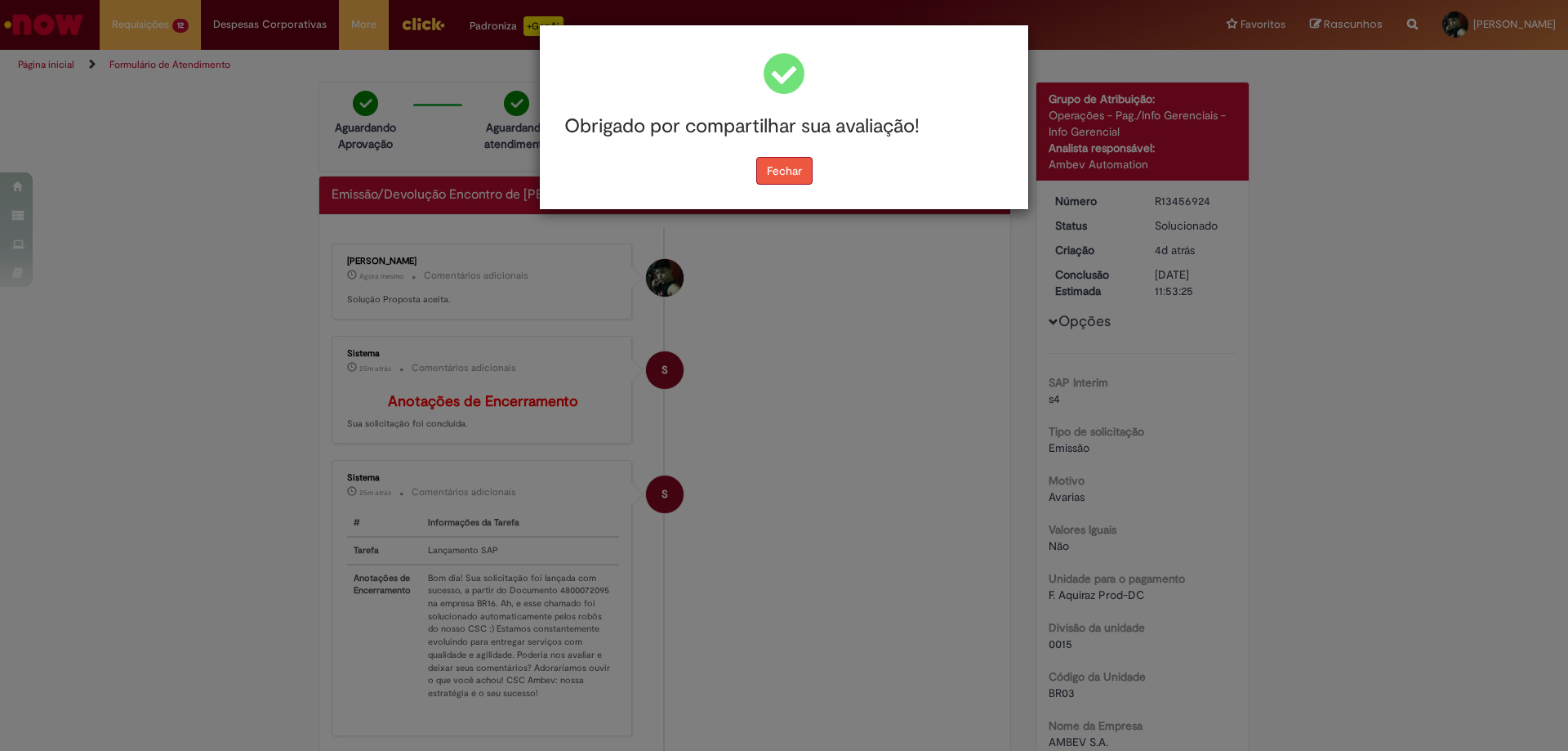
click at [773, 170] on button "Fechar" at bounding box center [784, 171] width 56 height 28
